Goal: Check status: Check status

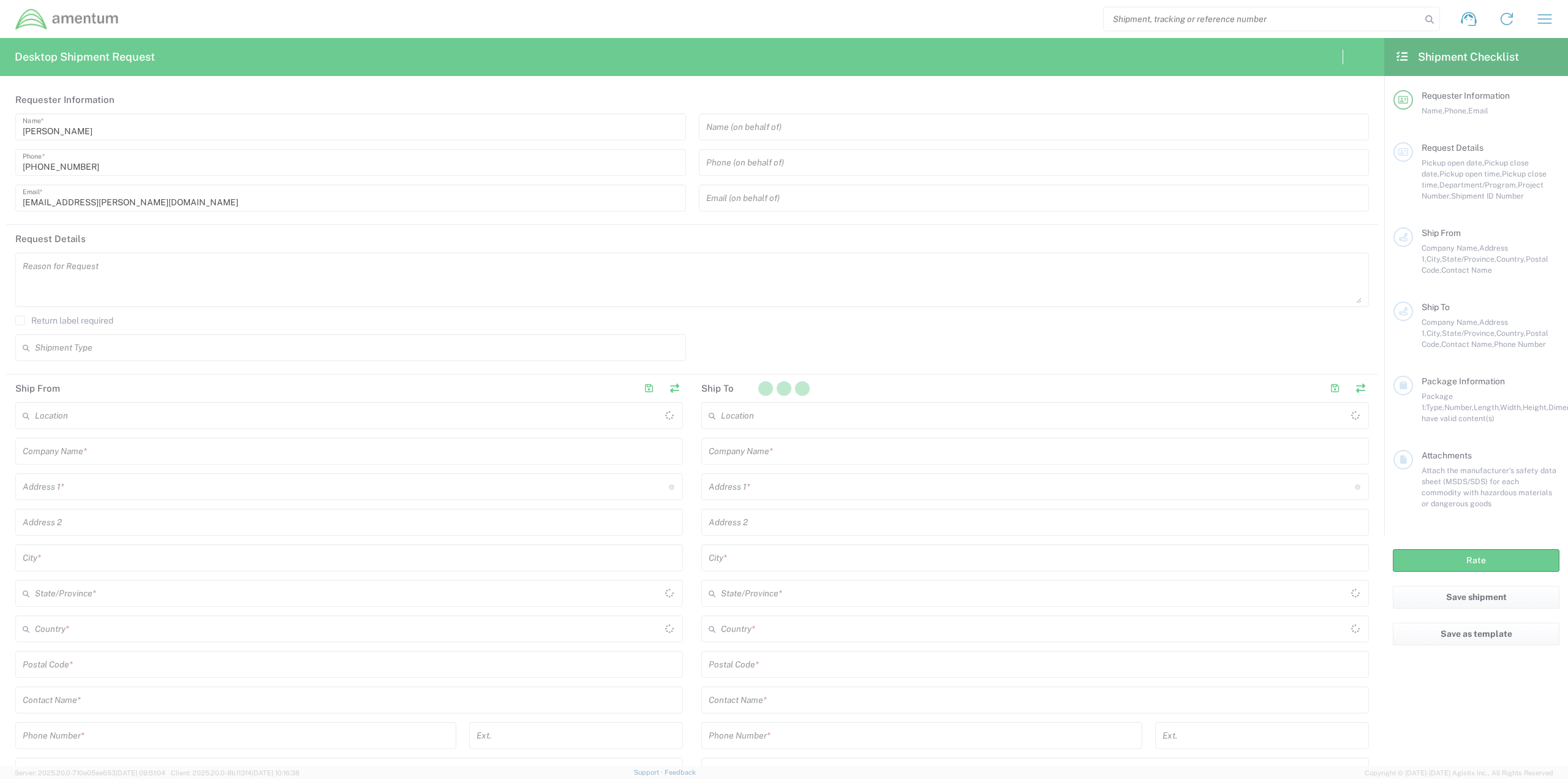
type input "[GEOGRAPHIC_DATA]"
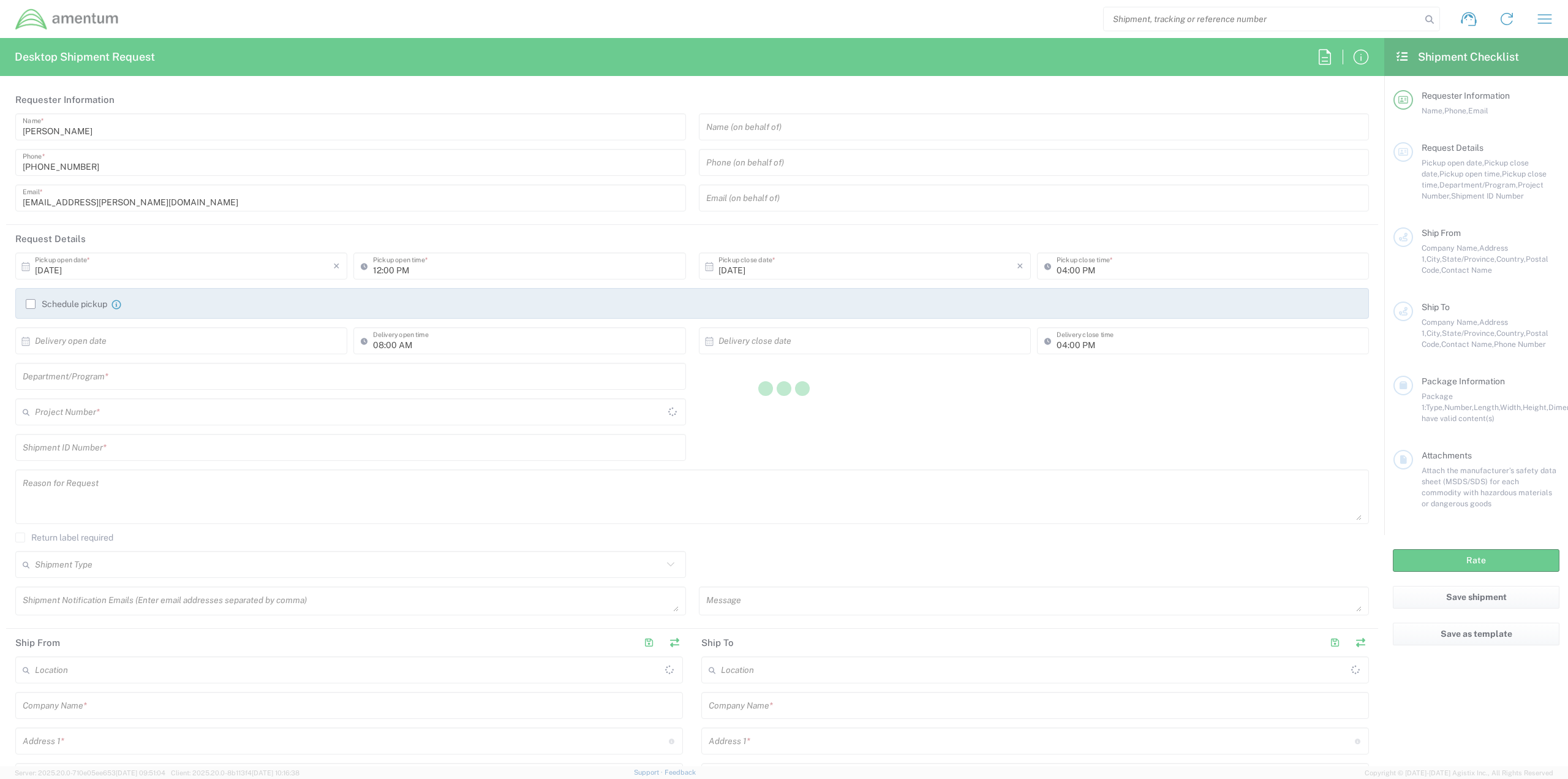
type input "[DOMAIN_NAME]"
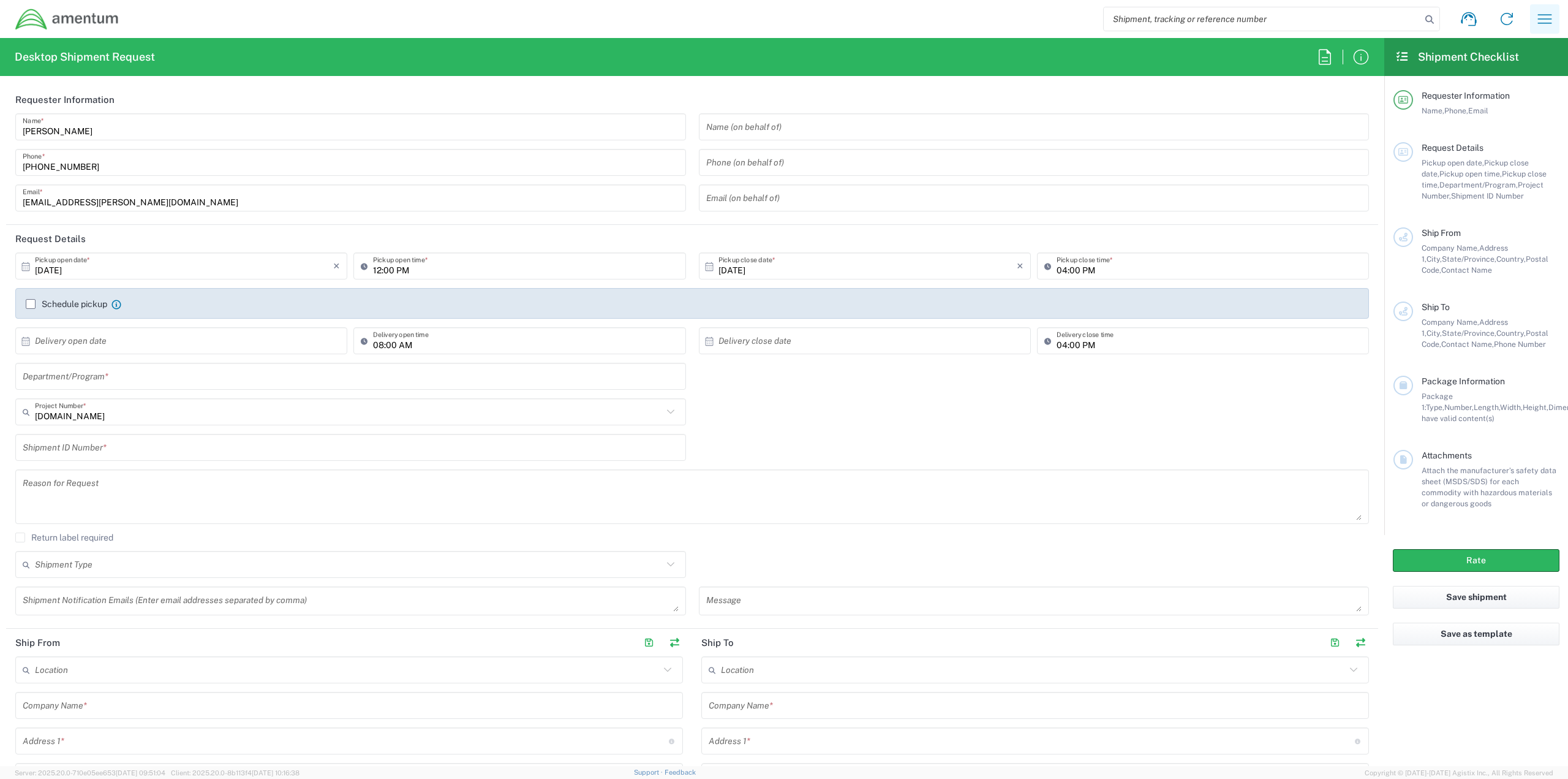
click at [1547, 11] on icon "button" at bounding box center [1544, 19] width 20 height 20
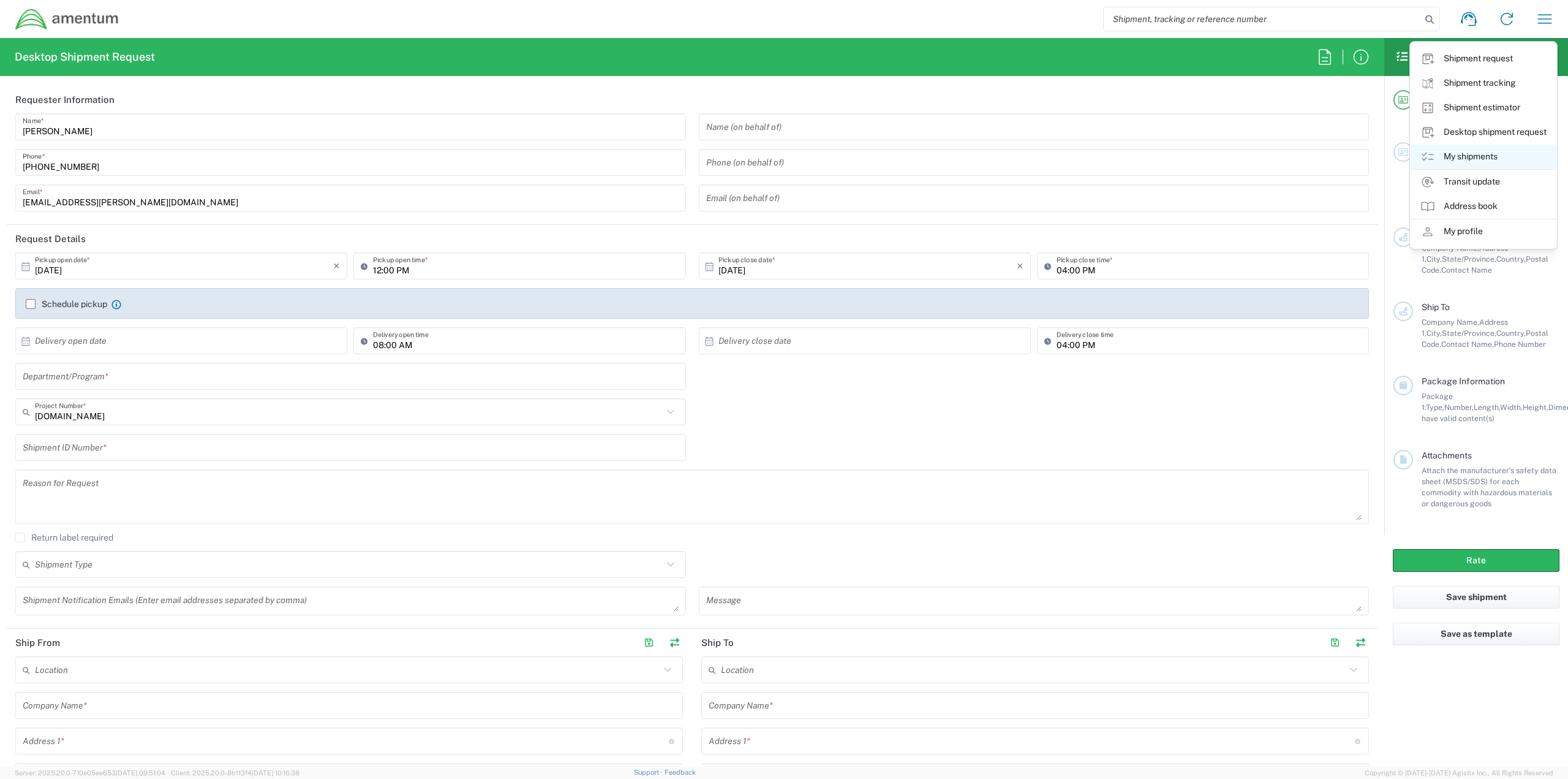
click at [1472, 162] on link "My shipments" at bounding box center [1483, 157] width 146 height 24
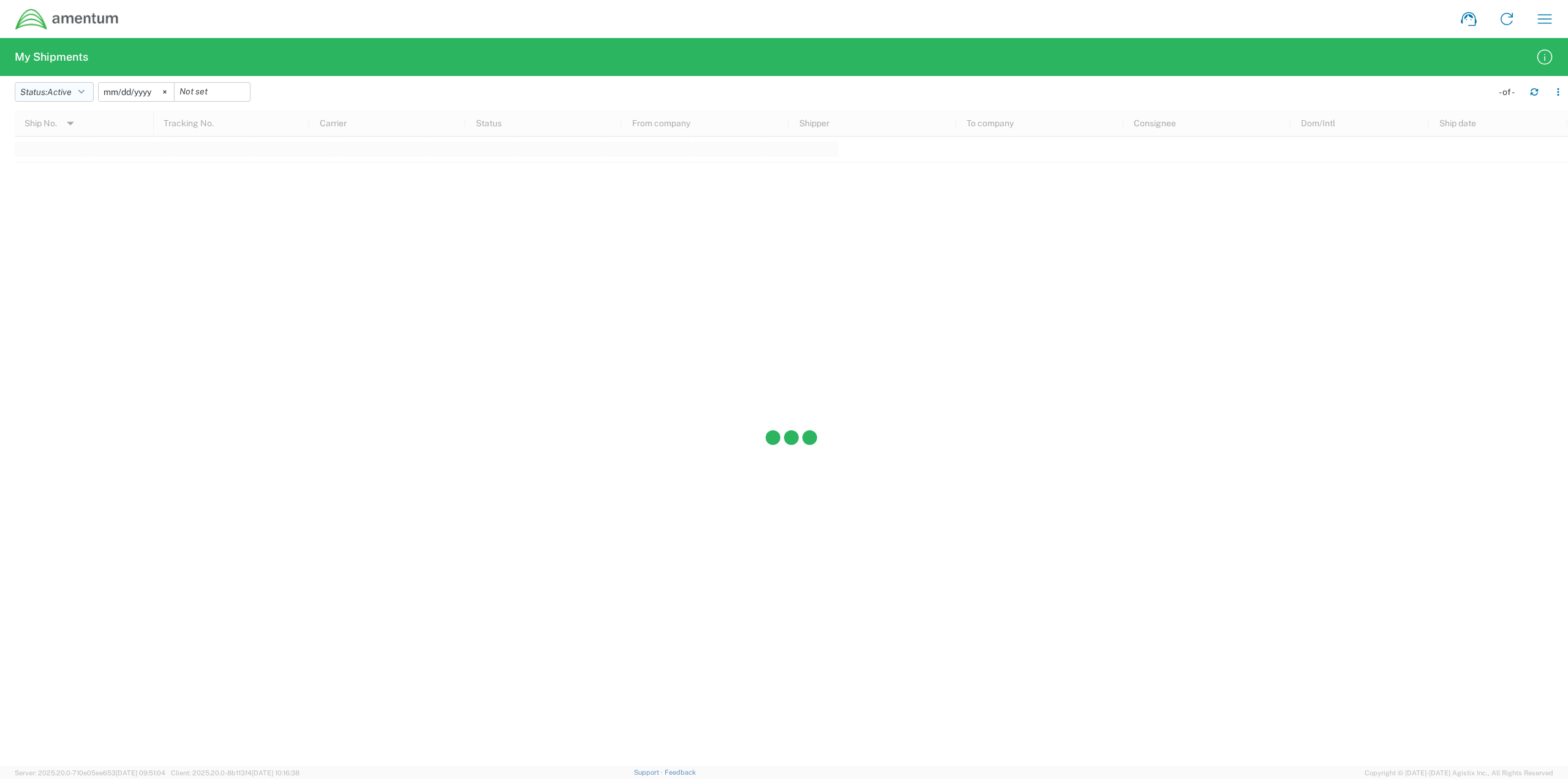
click at [77, 96] on button "Status: Active" at bounding box center [54, 92] width 79 height 20
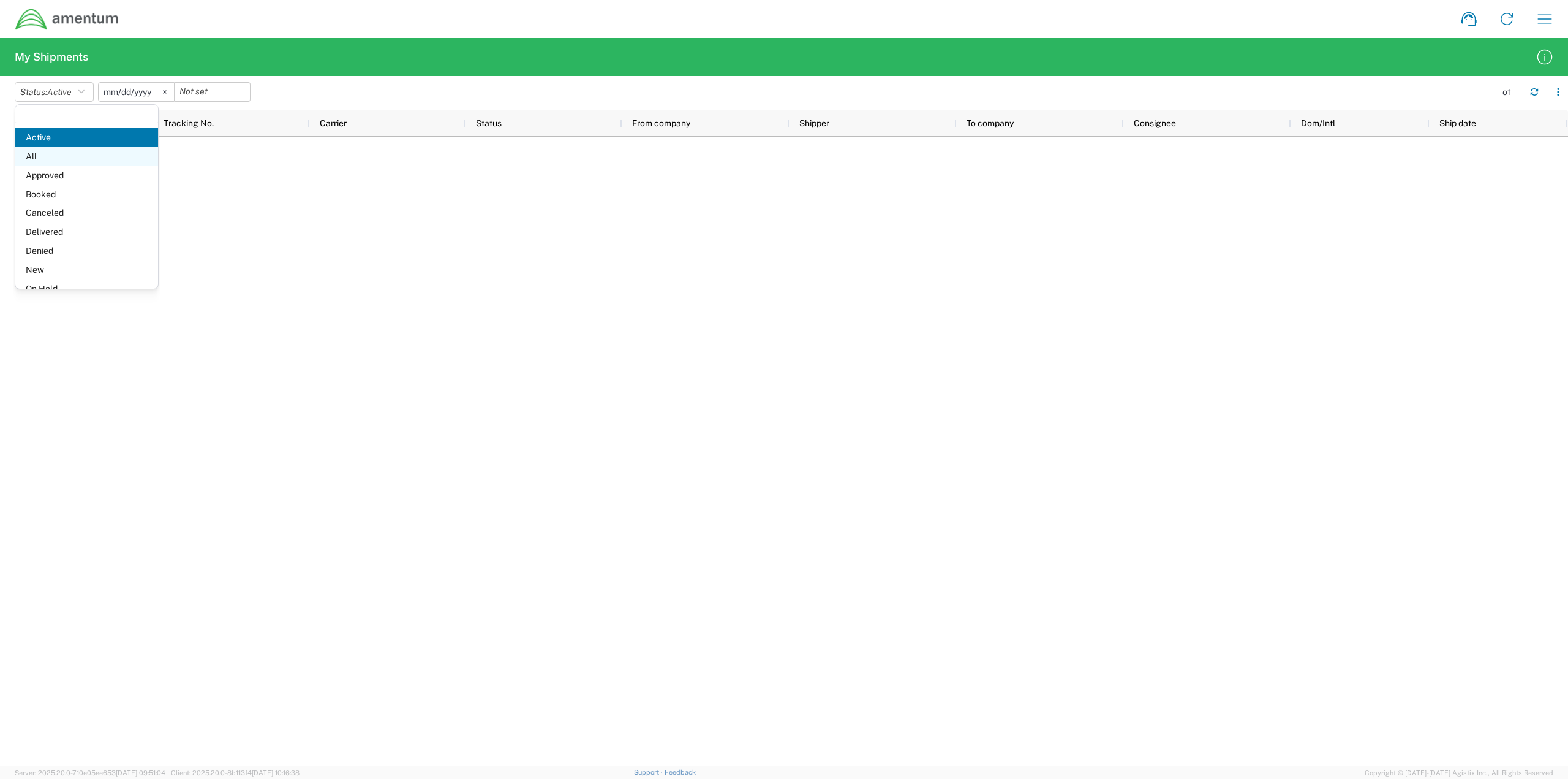
click at [60, 163] on span "All" at bounding box center [86, 156] width 143 height 19
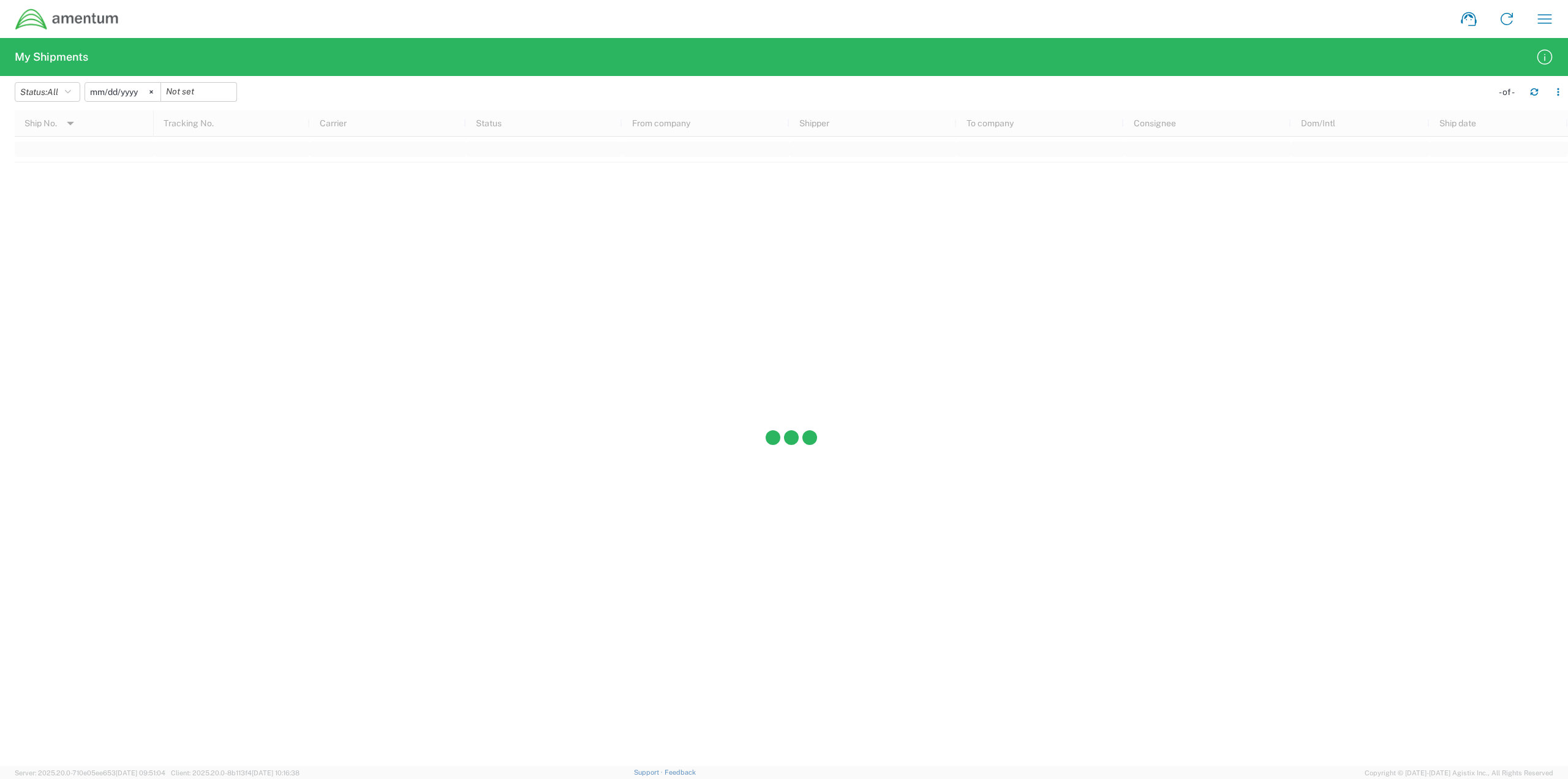
click at [142, 92] on input "[DATE]" at bounding box center [123, 92] width 76 height 18
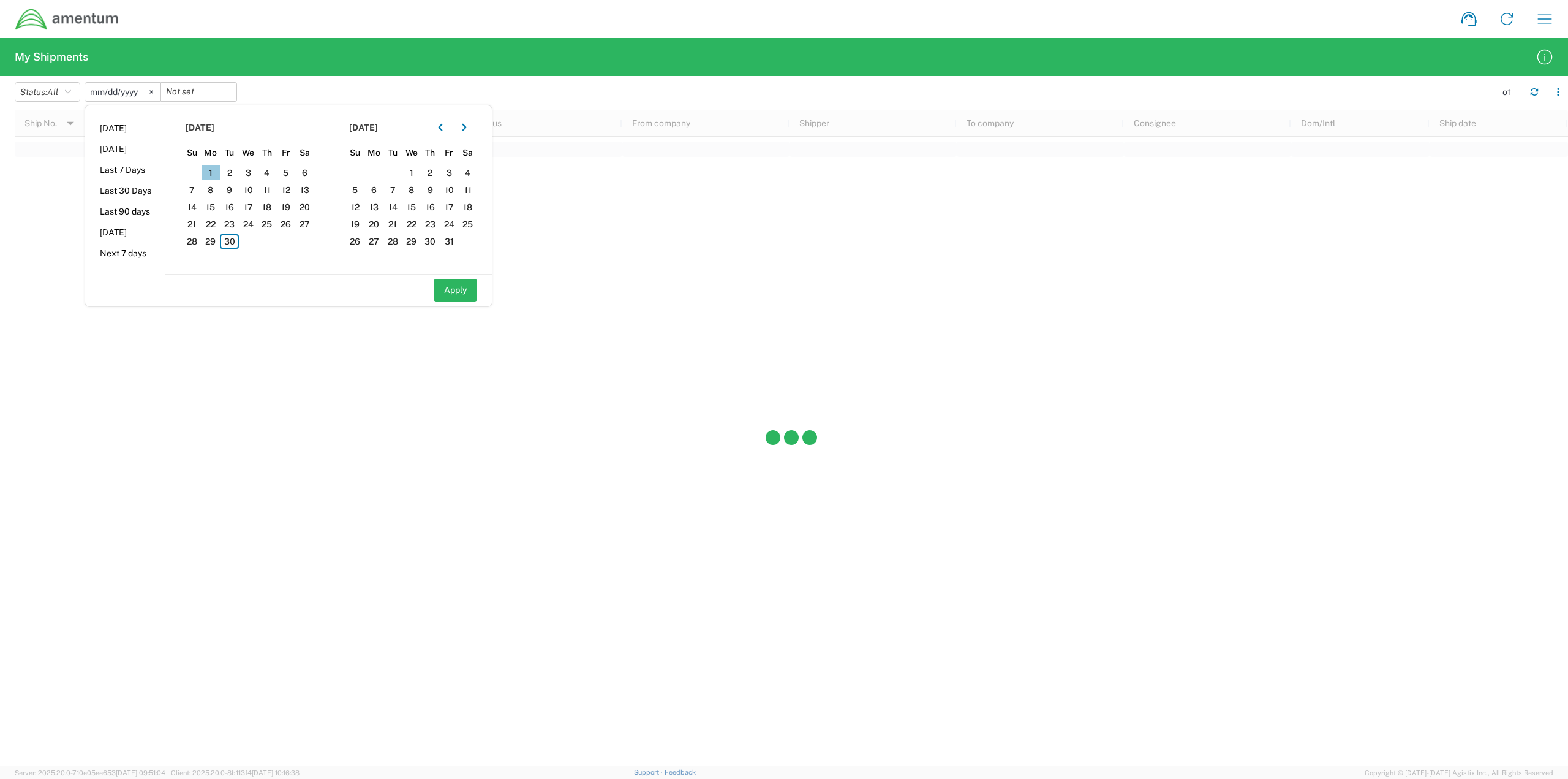
click at [217, 173] on span "1" at bounding box center [210, 172] width 19 height 14
click at [233, 243] on span "30" at bounding box center [229, 241] width 19 height 14
click at [469, 286] on button "Apply" at bounding box center [455, 290] width 43 height 23
type input "[DATE]"
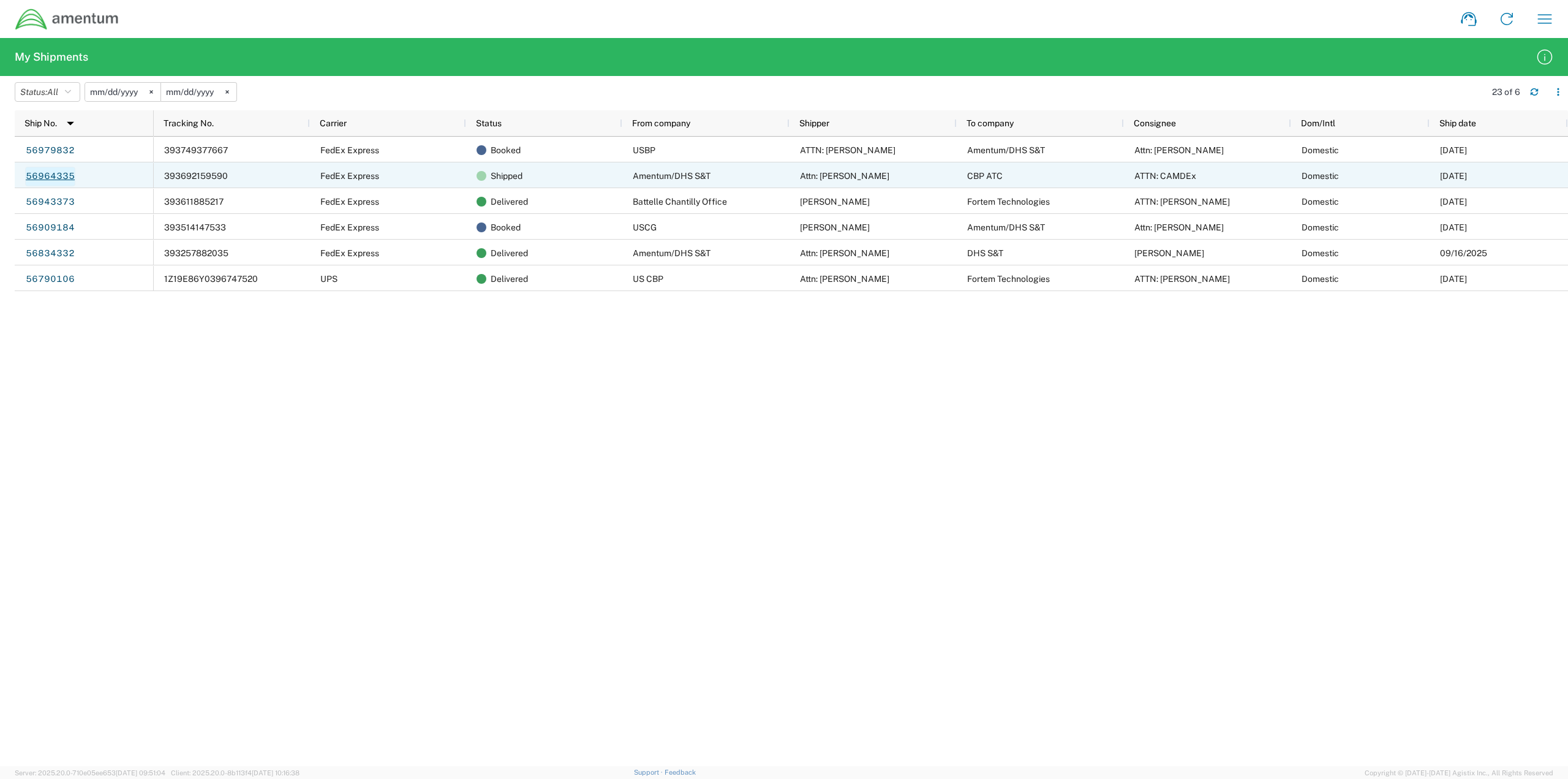
click at [53, 180] on link "56964335" at bounding box center [50, 176] width 50 height 20
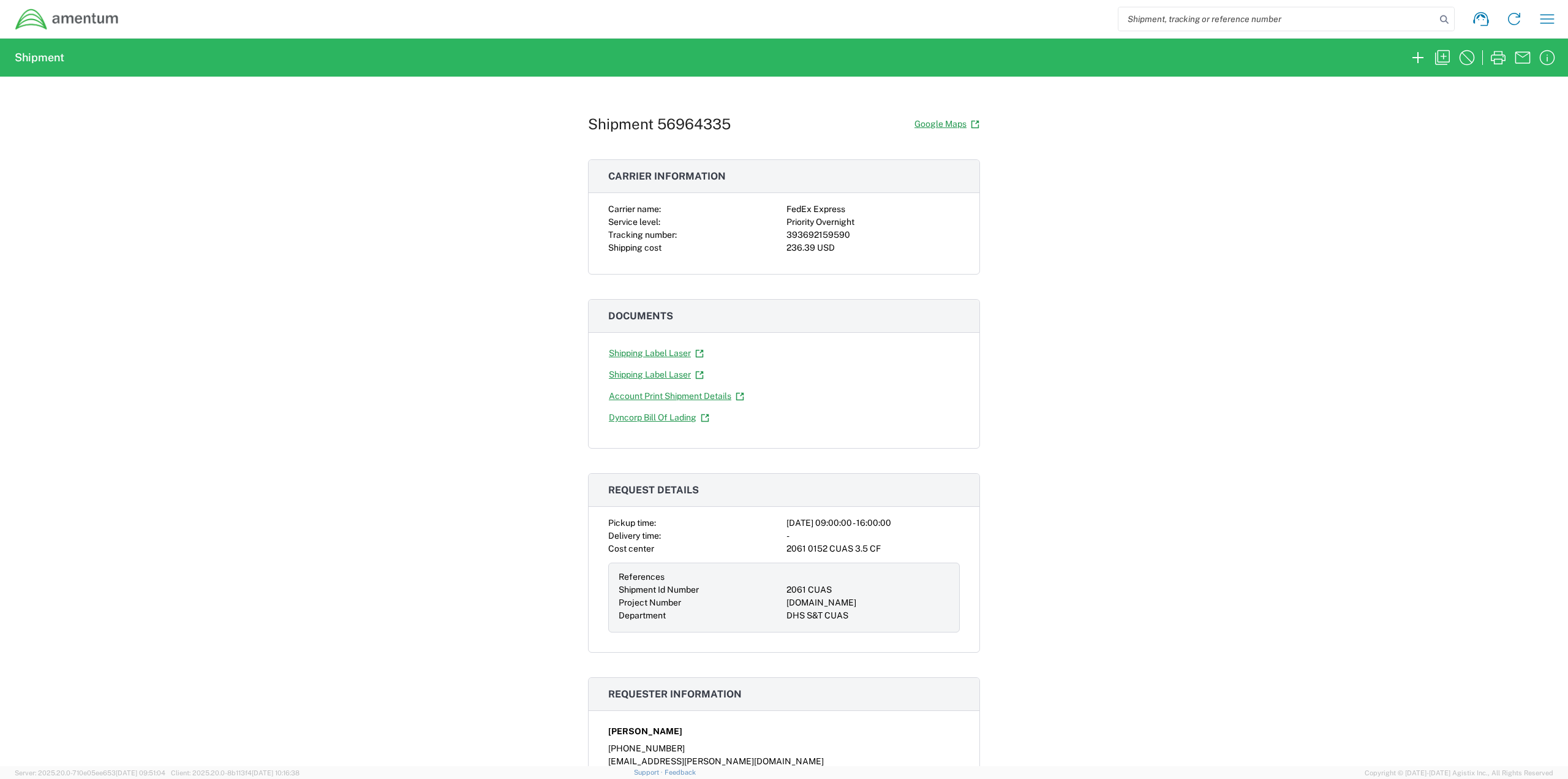
click at [808, 234] on div "393692159590" at bounding box center [872, 235] width 173 height 13
copy div "393692159590"
click at [1167, 348] on div "Shipment 56964335 Google Maps Carrier information Carrier name: FedEx Express S…" at bounding box center [784, 420] width 1568 height 689
